Goal: Transaction & Acquisition: Purchase product/service

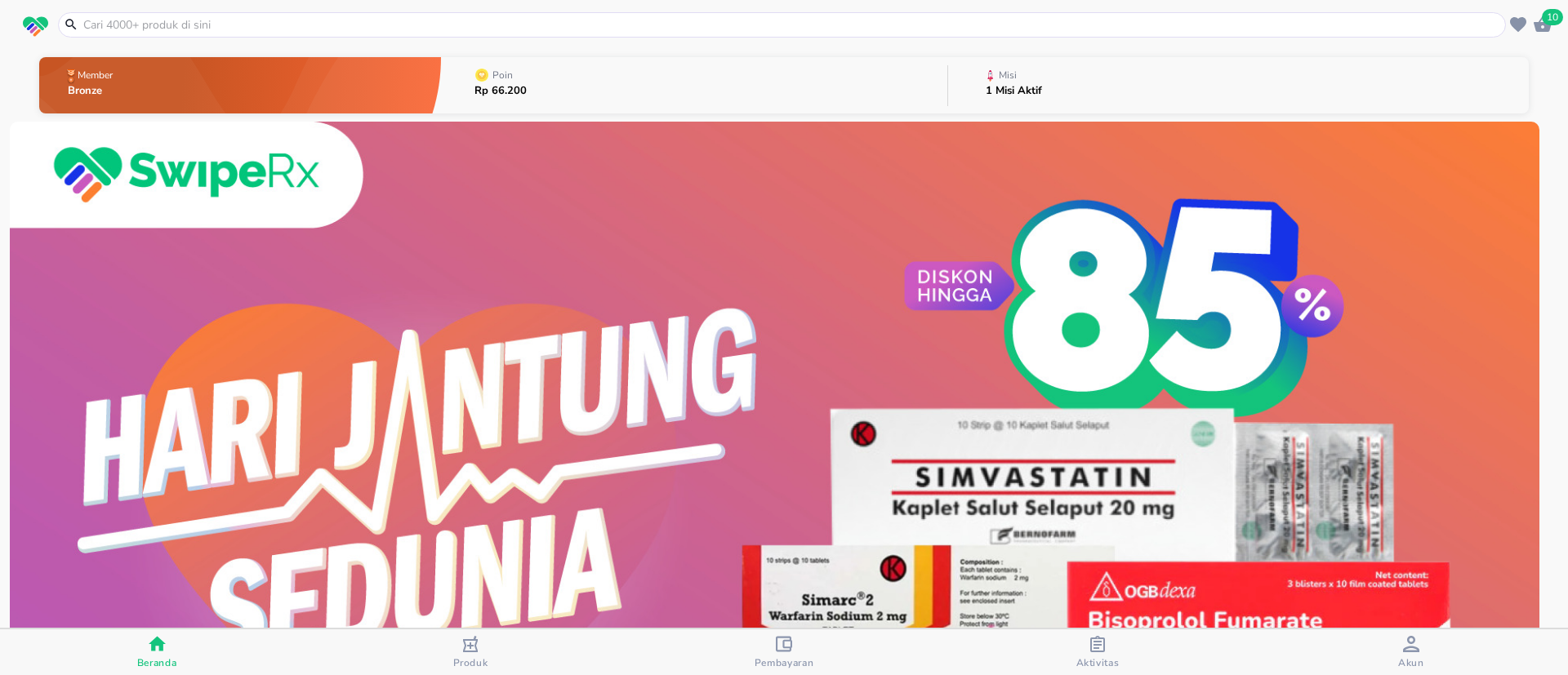
click at [486, 25] on input "text" at bounding box center [791, 25] width 1420 height 17
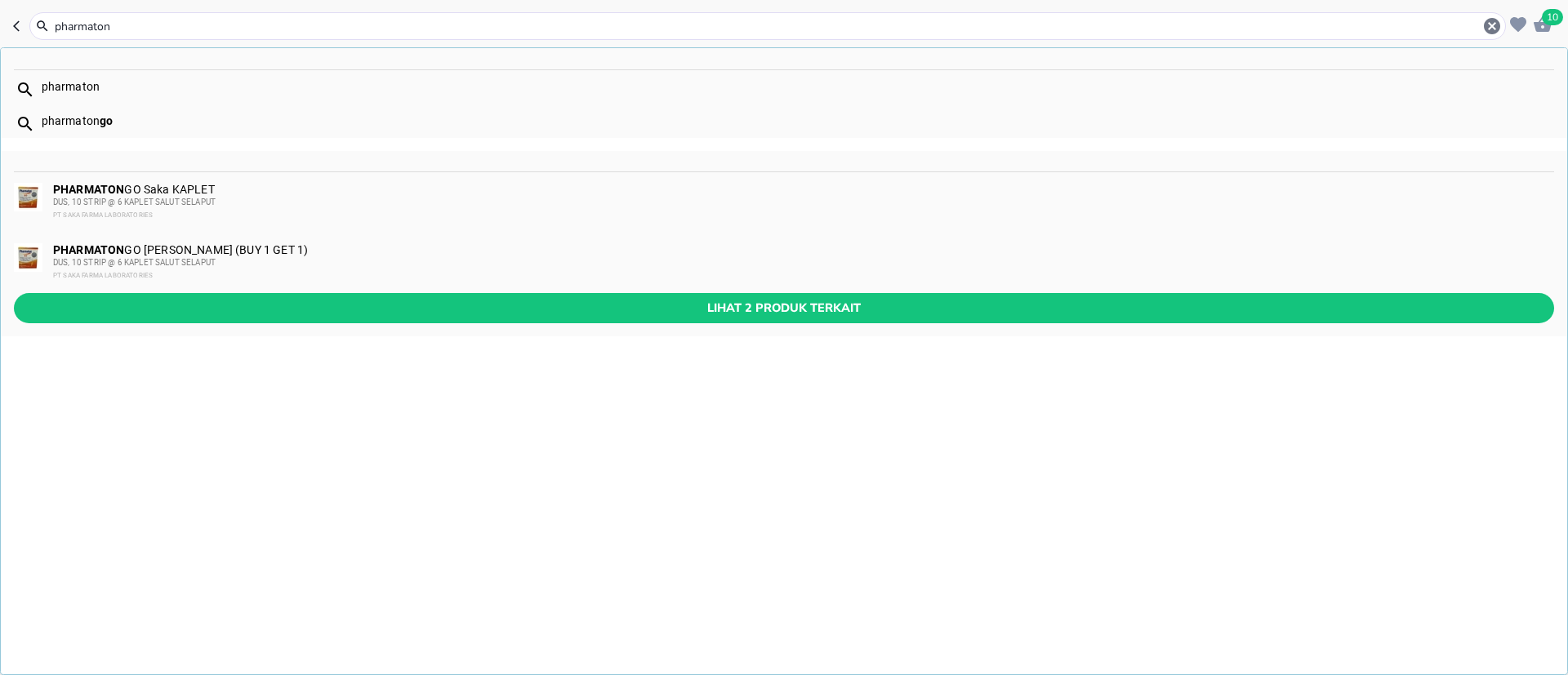
type input "pharmaton"
click at [348, 243] on div "PHARMATON GO Saka KAPLET (BUY 1 GET 1) DUS, 10 STRIP @ 6 KAPLET SALUT SELAPUT P…" at bounding box center [802, 263] width 1499 height 39
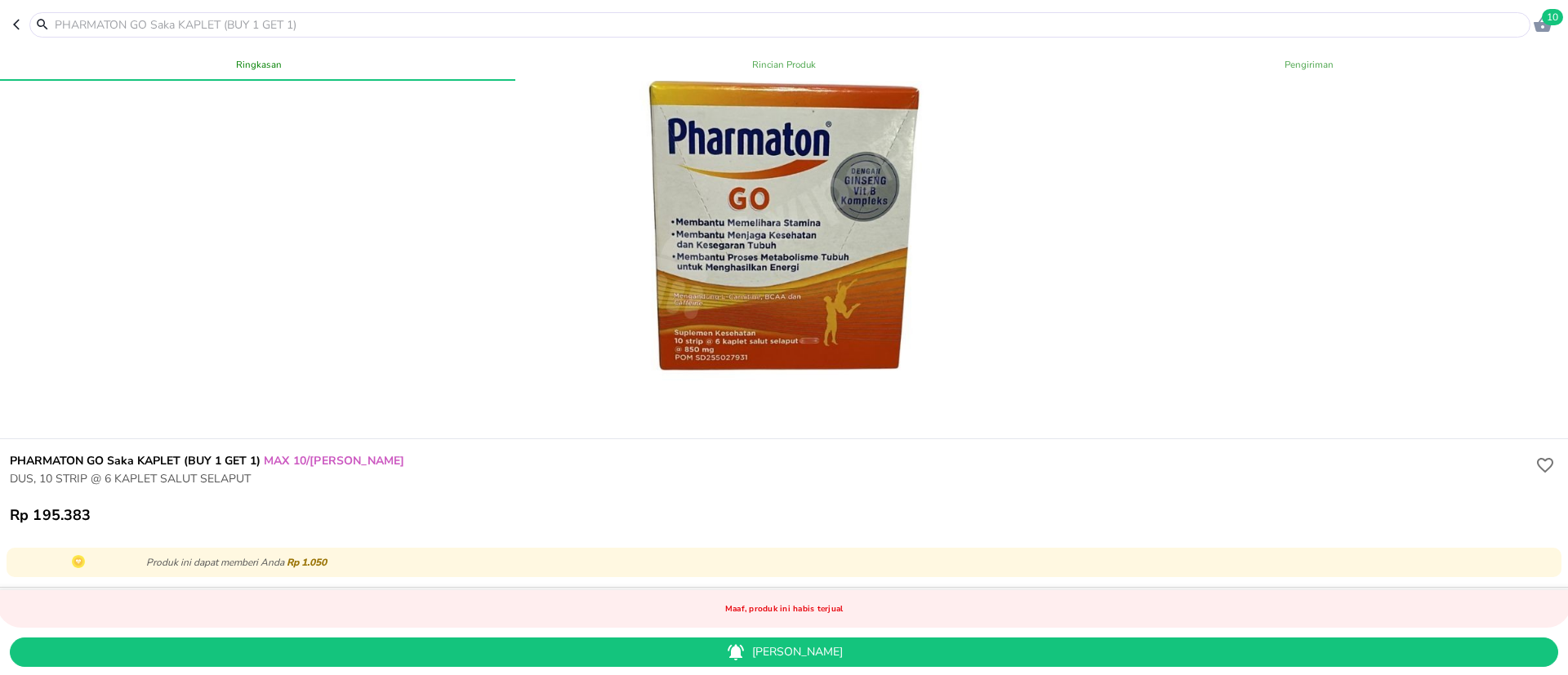
scroll to position [122, 0]
